Goal: Find specific page/section: Find specific page/section

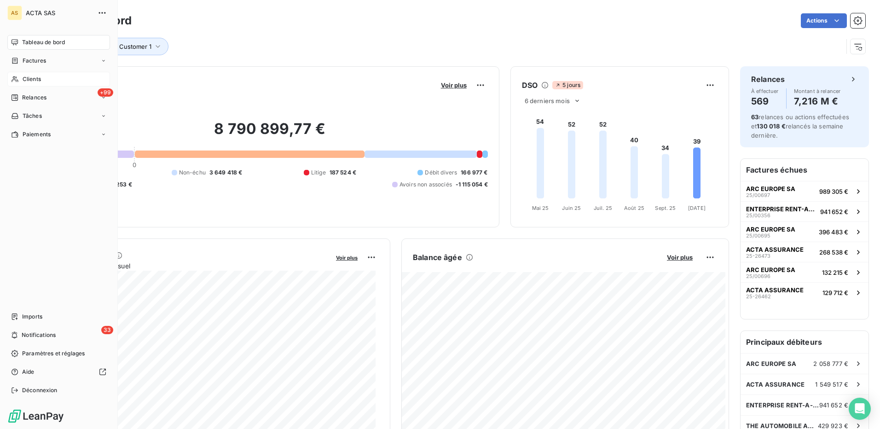
click at [25, 76] on span "Clients" at bounding box center [32, 79] width 18 height 8
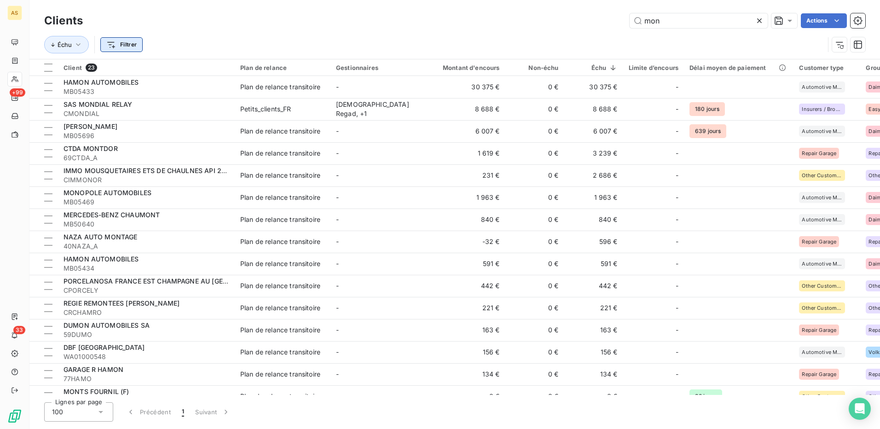
click at [130, 41] on html "AS +99 33 Clients mon Actions Échu Filtrer Client 23 Plan de relance Gestionnai…" at bounding box center [440, 214] width 880 height 429
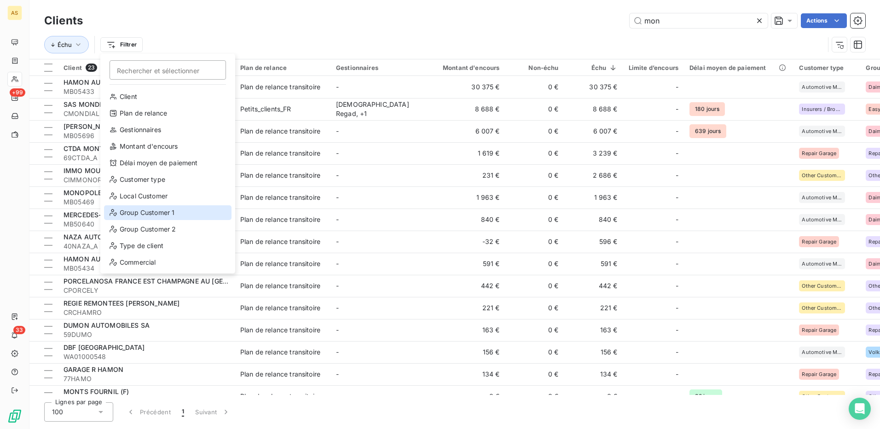
click at [159, 210] on div "Group Customer 1" at bounding box center [168, 212] width 128 height 15
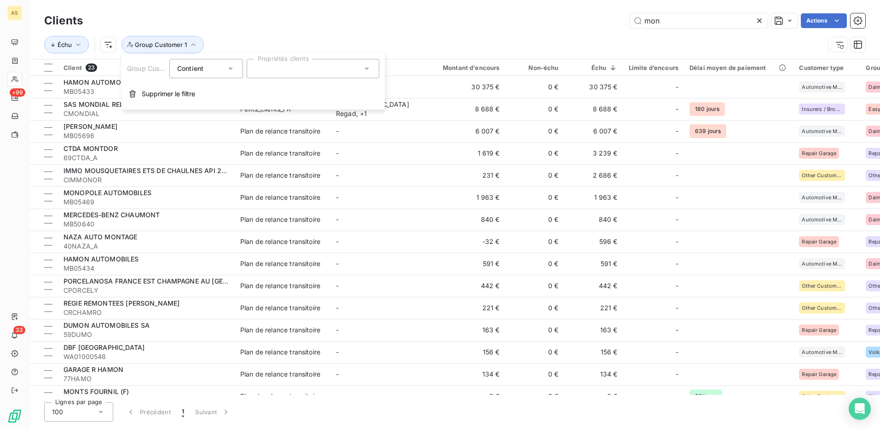
click at [270, 24] on div "mon Actions" at bounding box center [480, 20] width 772 height 15
click at [109, 45] on html "AS +99 33 Clients mon Actions Échu Group Customer 1 Client 23 Plan de relance G…" at bounding box center [440, 214] width 880 height 429
click at [259, 29] on html "AS +99 33 Clients mon Actions Échu Group Customer 1 Client 23 Plan de relance G…" at bounding box center [440, 214] width 880 height 429
click at [76, 45] on icon "button" at bounding box center [78, 44] width 9 height 9
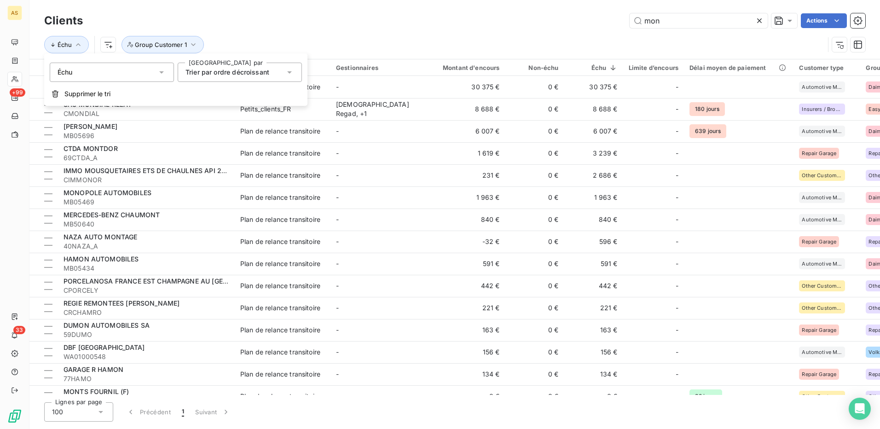
click at [287, 72] on icon at bounding box center [289, 72] width 9 height 9
click at [271, 108] on span "Trier par ordre décroissant" at bounding box center [238, 110] width 84 height 8
click at [312, 36] on div "Échu Group Customer 1" at bounding box center [434, 44] width 781 height 17
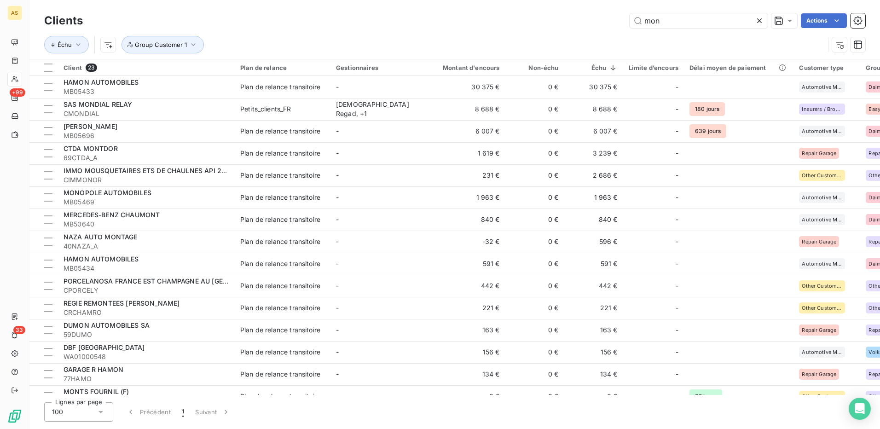
click at [101, 414] on icon at bounding box center [101, 412] width 5 height 2
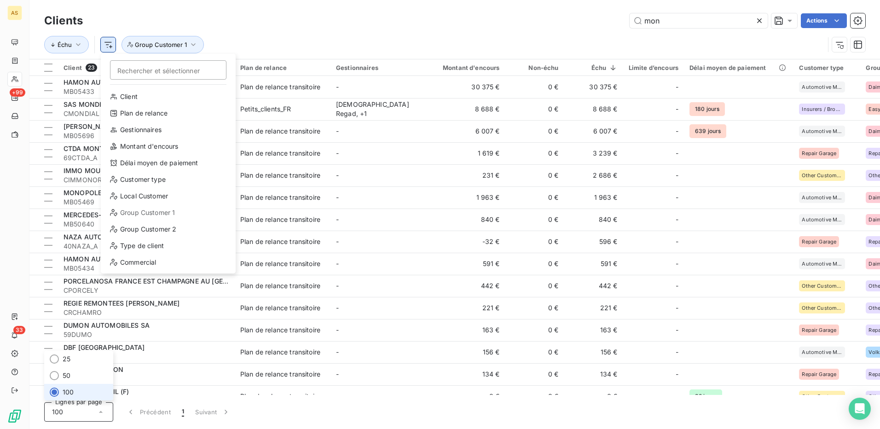
click at [107, 47] on html "AS +99 33 Clients mon Actions Échu Rechercher et sélectionner Client Plan de re…" at bounding box center [440, 214] width 880 height 429
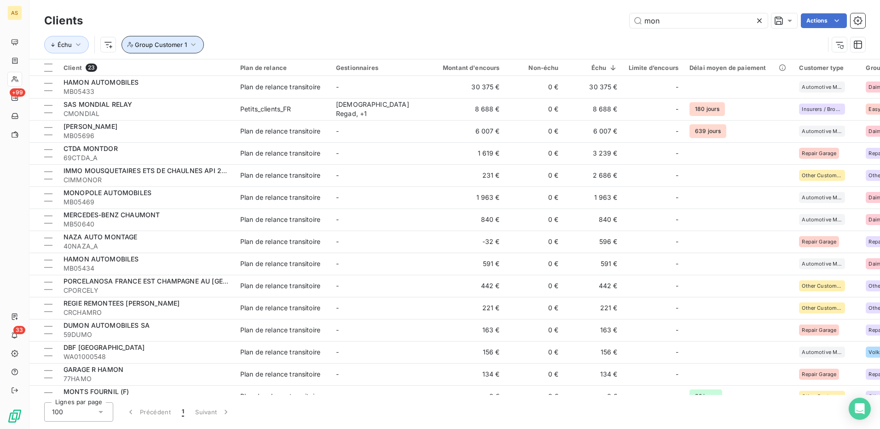
click at [198, 45] on button "Group Customer 1" at bounding box center [163, 44] width 82 height 17
click at [245, 39] on div "Échu Group Customer 1" at bounding box center [434, 44] width 781 height 17
click at [843, 43] on icon "button" at bounding box center [839, 44] width 9 height 9
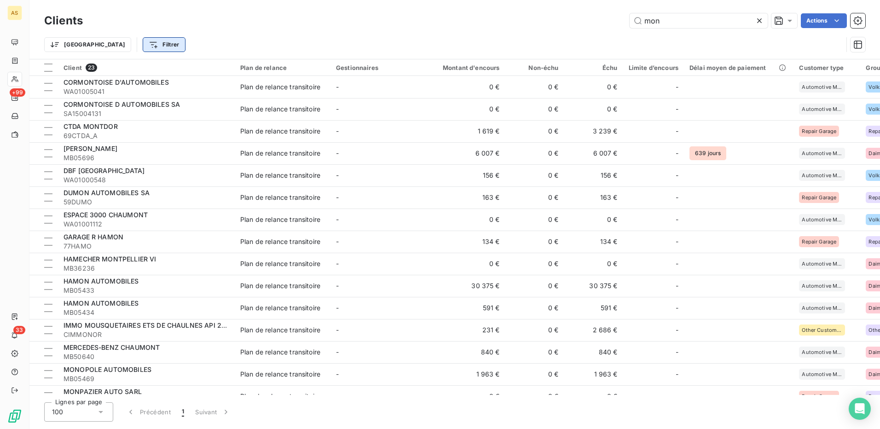
click at [122, 47] on html "AS +99 33 Clients mon Actions Trier Filtrer Client 23 Plan de relance Gestionna…" at bounding box center [440, 214] width 880 height 429
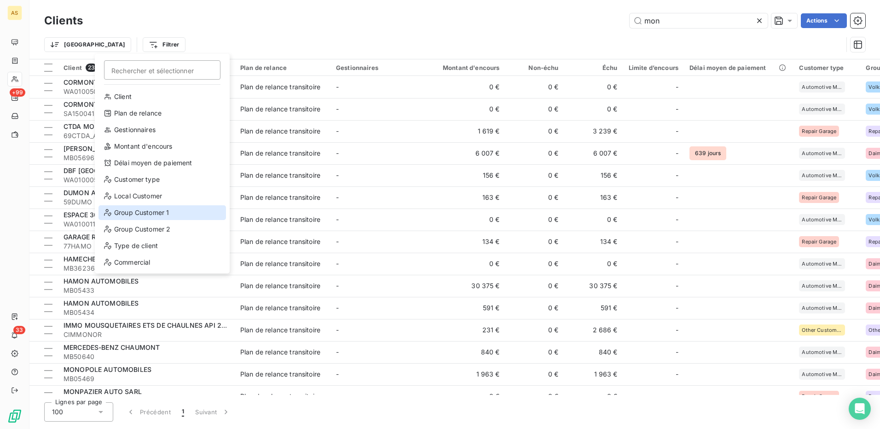
click at [170, 213] on div "Group Customer 1" at bounding box center [163, 212] width 128 height 15
click at [104, 46] on html "AS +99 33 Clients mon Actions Trier Rechercher et sélectionner Client Plan de r…" at bounding box center [440, 214] width 880 height 429
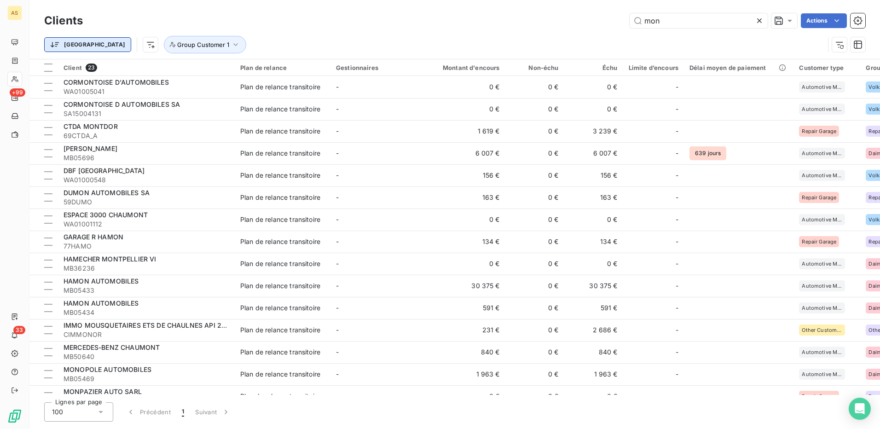
click at [76, 47] on html "AS +99 33 Clients mon Actions Trier Group Customer 1 Client 23 Plan de relance …" at bounding box center [440, 214] width 880 height 429
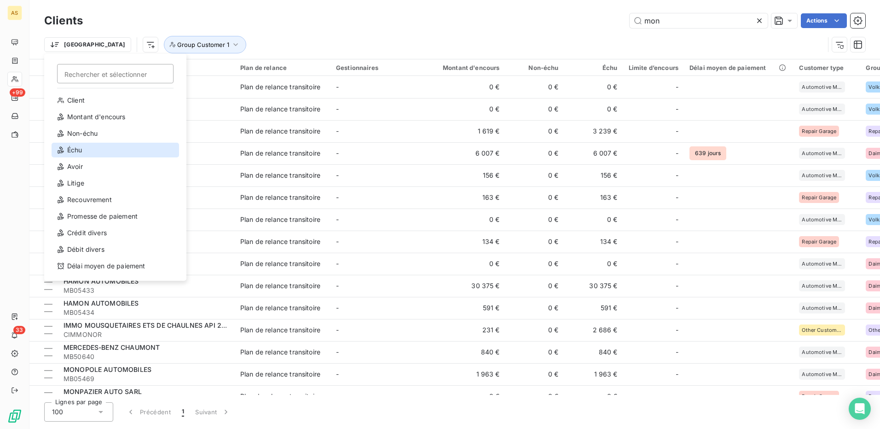
click at [80, 151] on div "Échu" at bounding box center [116, 150] width 128 height 15
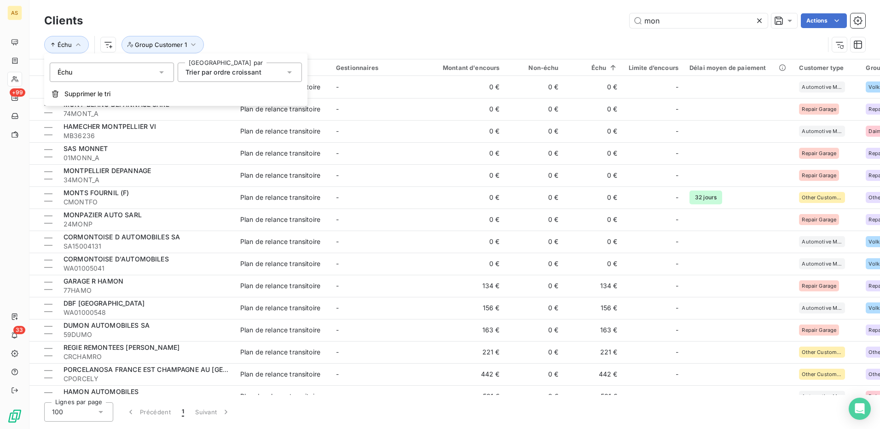
click at [295, 72] on div "Trier par ordre croissant" at bounding box center [240, 72] width 124 height 19
click at [239, 105] on li "Trier par ordre décroissant" at bounding box center [240, 110] width 124 height 17
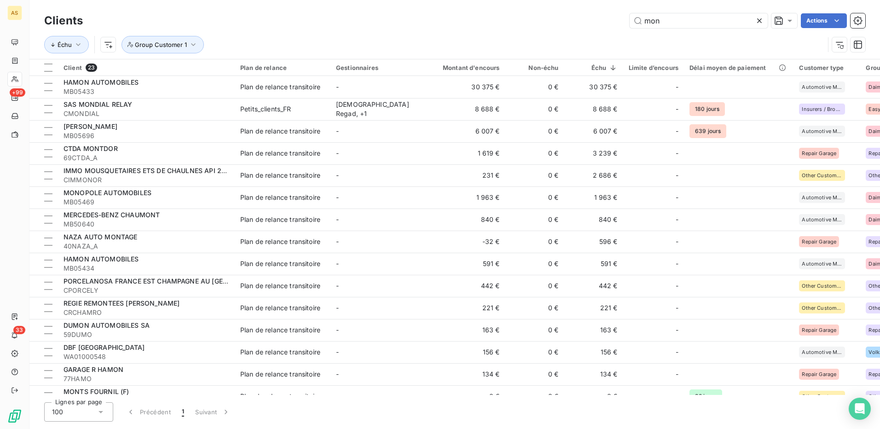
click at [306, 26] on div "mon Actions" at bounding box center [480, 20] width 772 height 15
click at [189, 43] on icon "button" at bounding box center [193, 44] width 9 height 9
click at [249, 36] on div "Échu Group Customer 1" at bounding box center [434, 44] width 781 height 17
click at [193, 44] on icon "button" at bounding box center [193, 44] width 5 height 3
click at [270, 34] on div "Échu Group Customer 1" at bounding box center [455, 44] width 822 height 29
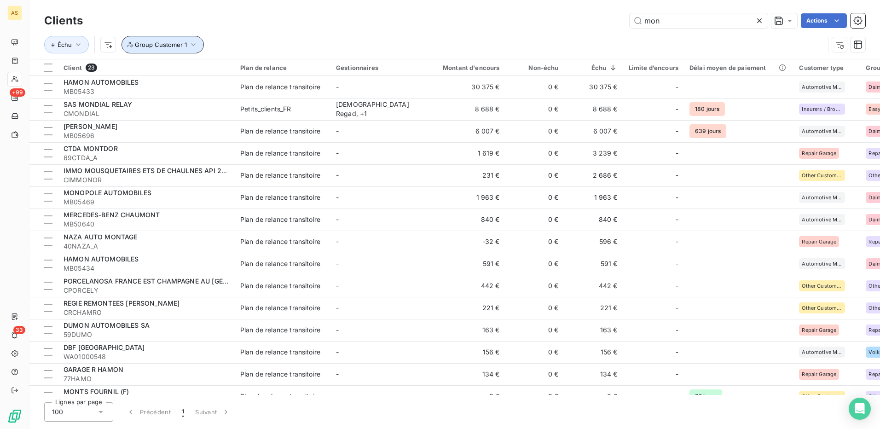
click at [192, 46] on icon "button" at bounding box center [193, 44] width 9 height 9
click at [760, 23] on icon at bounding box center [759, 20] width 9 height 9
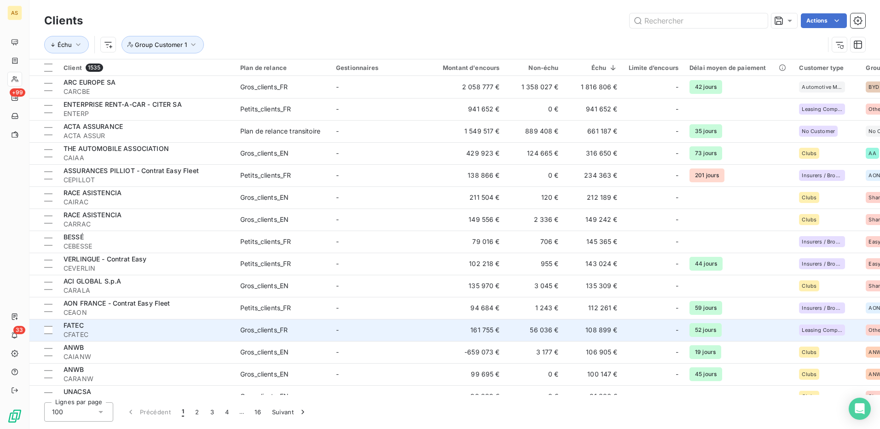
click at [316, 323] on td "Gros_clients_FR" at bounding box center [283, 330] width 96 height 22
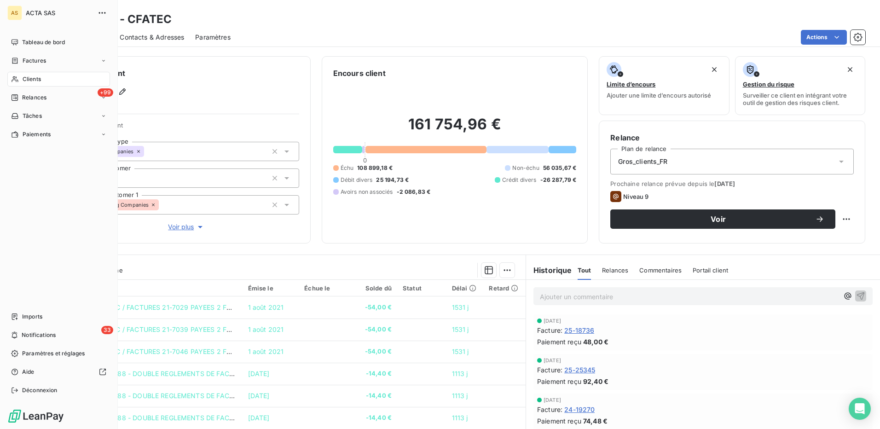
click at [32, 79] on span "Clients" at bounding box center [32, 79] width 18 height 8
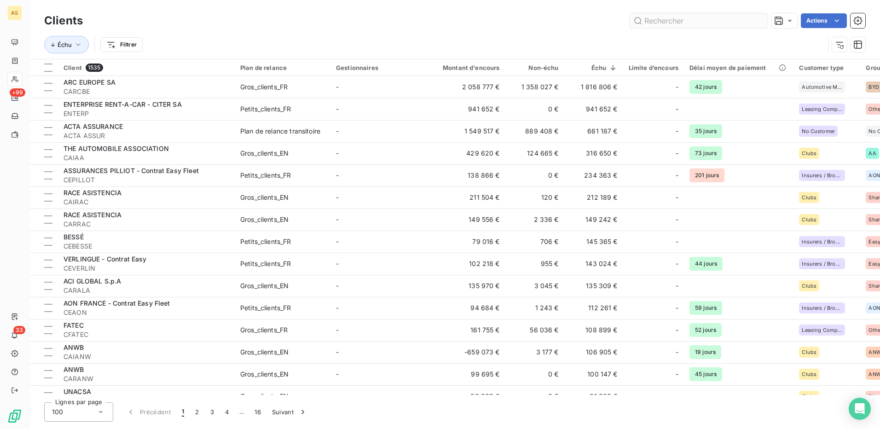
click at [654, 21] on input "text" at bounding box center [699, 20] width 138 height 15
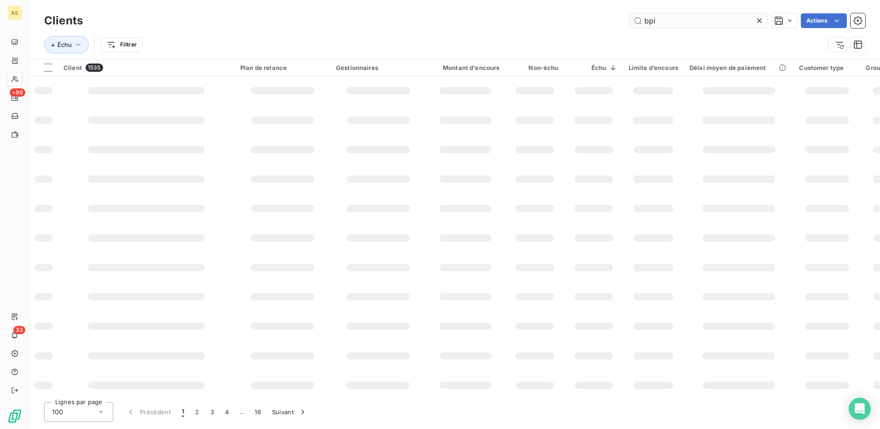
type input "bpi"
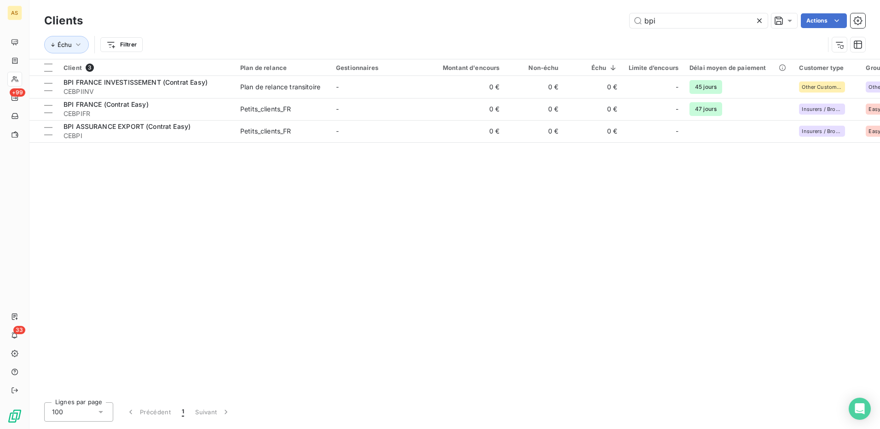
click at [757, 21] on icon at bounding box center [759, 20] width 9 height 9
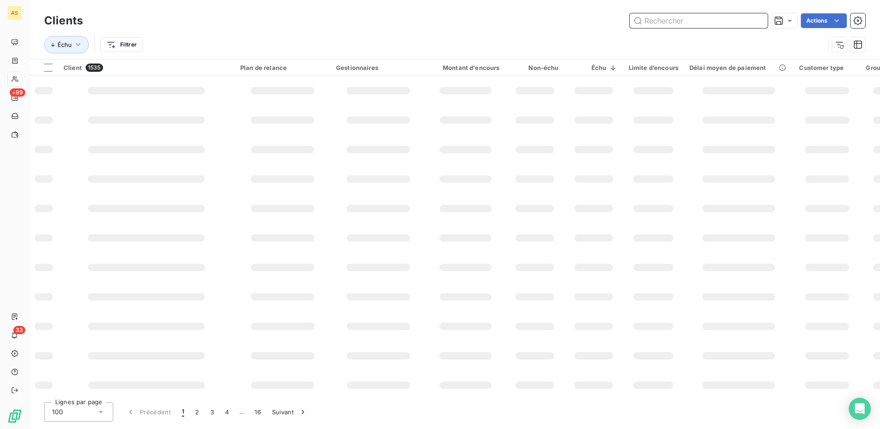
click at [706, 23] on input "text" at bounding box center [699, 20] width 138 height 15
type input "fatec"
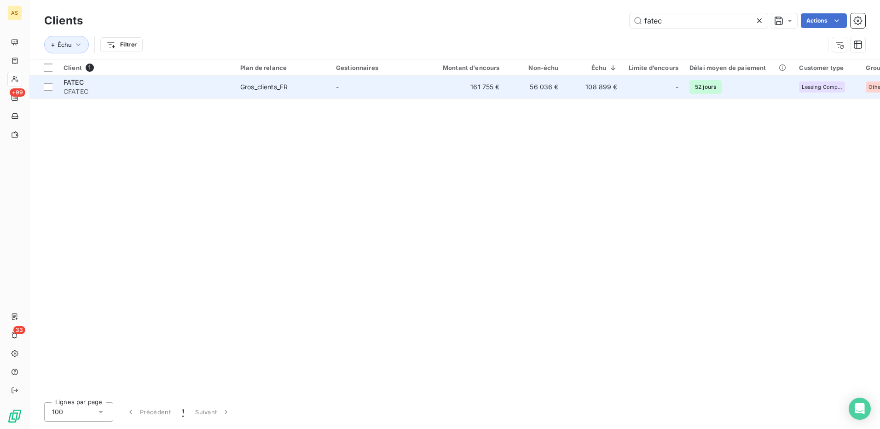
click at [285, 83] on div "Gros_clients_FR" at bounding box center [263, 86] width 47 height 9
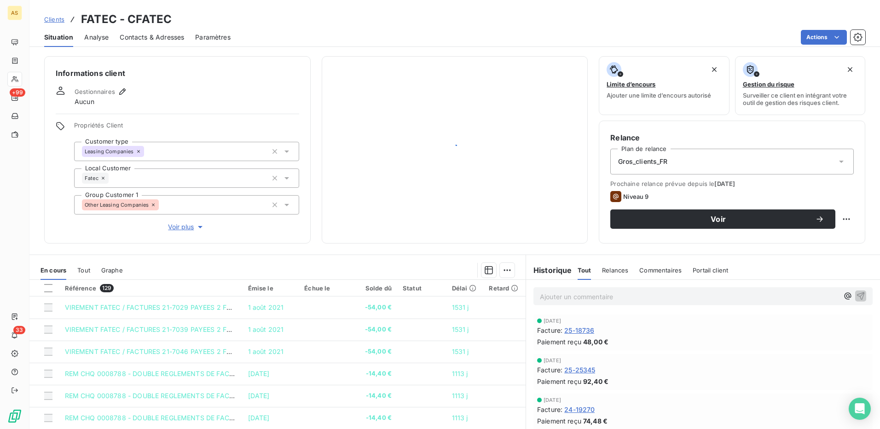
click at [285, 83] on div "Informations client Gestionnaires Aucun Propriétés Client Customer type Leasing…" at bounding box center [177, 149] width 267 height 187
